Goal: Submit feedback/report problem: Submit feedback/report problem

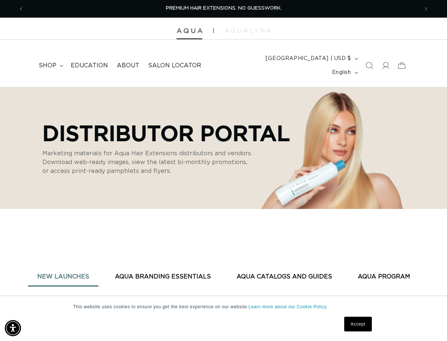
click at [185, 33] on img at bounding box center [189, 30] width 26 height 5
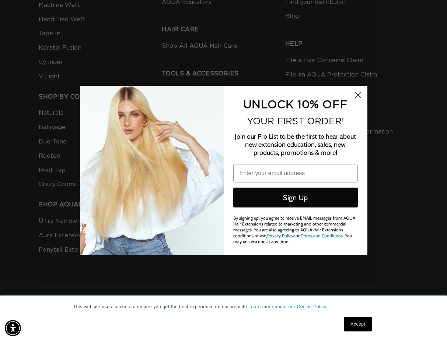
scroll to position [0, 789]
click at [357, 98] on circle "Close dialog" at bounding box center [357, 95] width 12 height 12
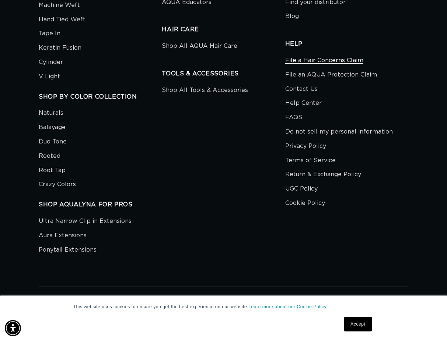
click at [343, 55] on link "File a Hair Concerns Claim" at bounding box center [324, 61] width 78 height 13
